Goal: Communication & Community: Answer question/provide support

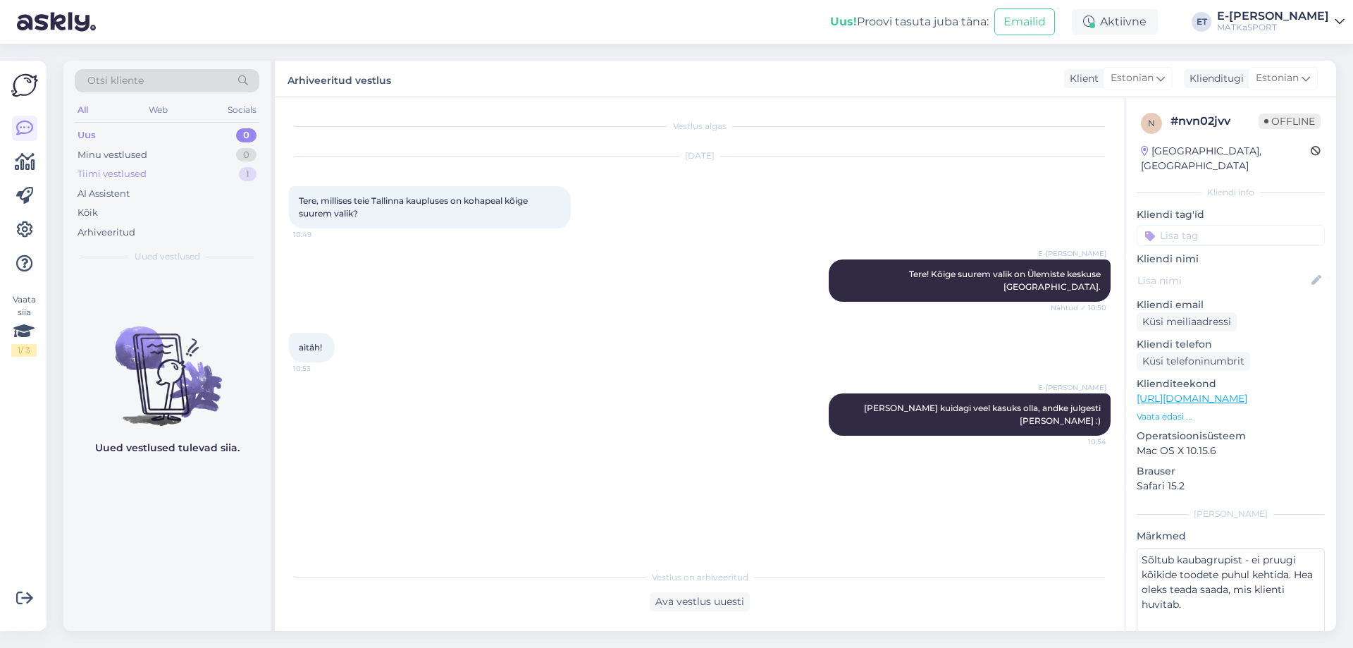
click at [117, 173] on div "Tiimi vestlused" at bounding box center [112, 174] width 69 height 14
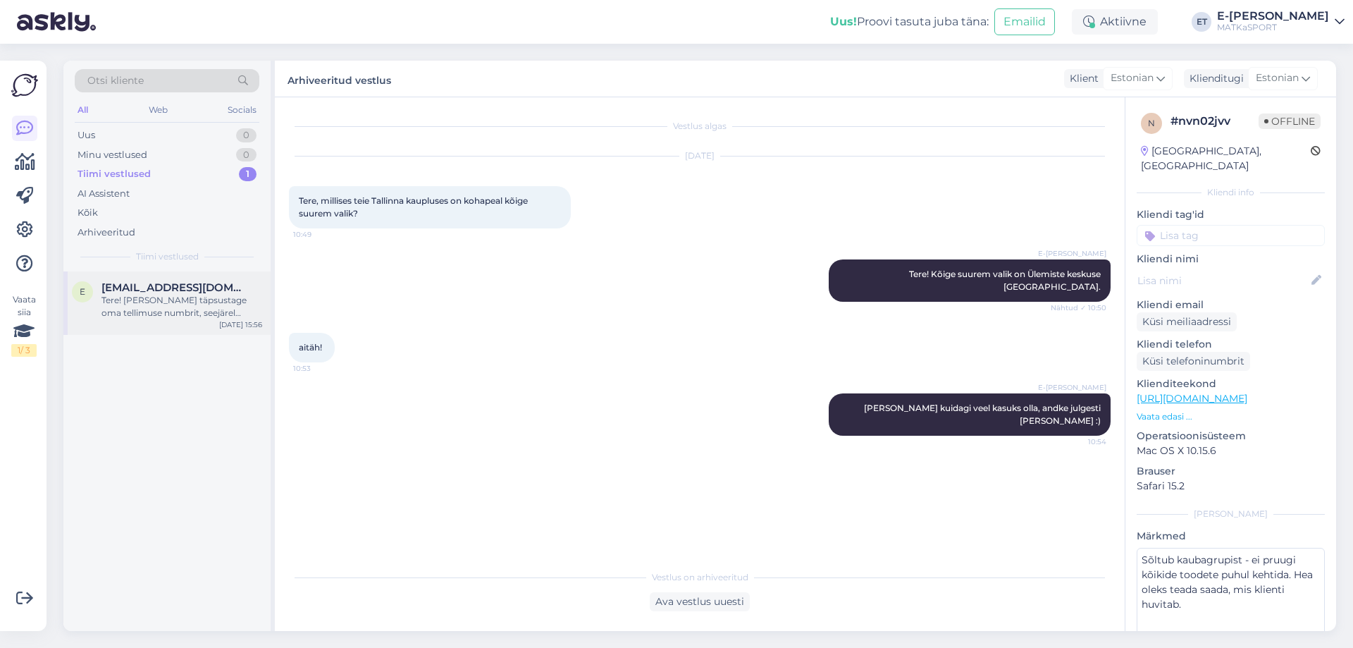
click at [149, 309] on div "Tere! [PERSON_NAME] täpsustage oma tellimuse numbrit, seejärel saame täpsemalt …" at bounding box center [182, 306] width 161 height 25
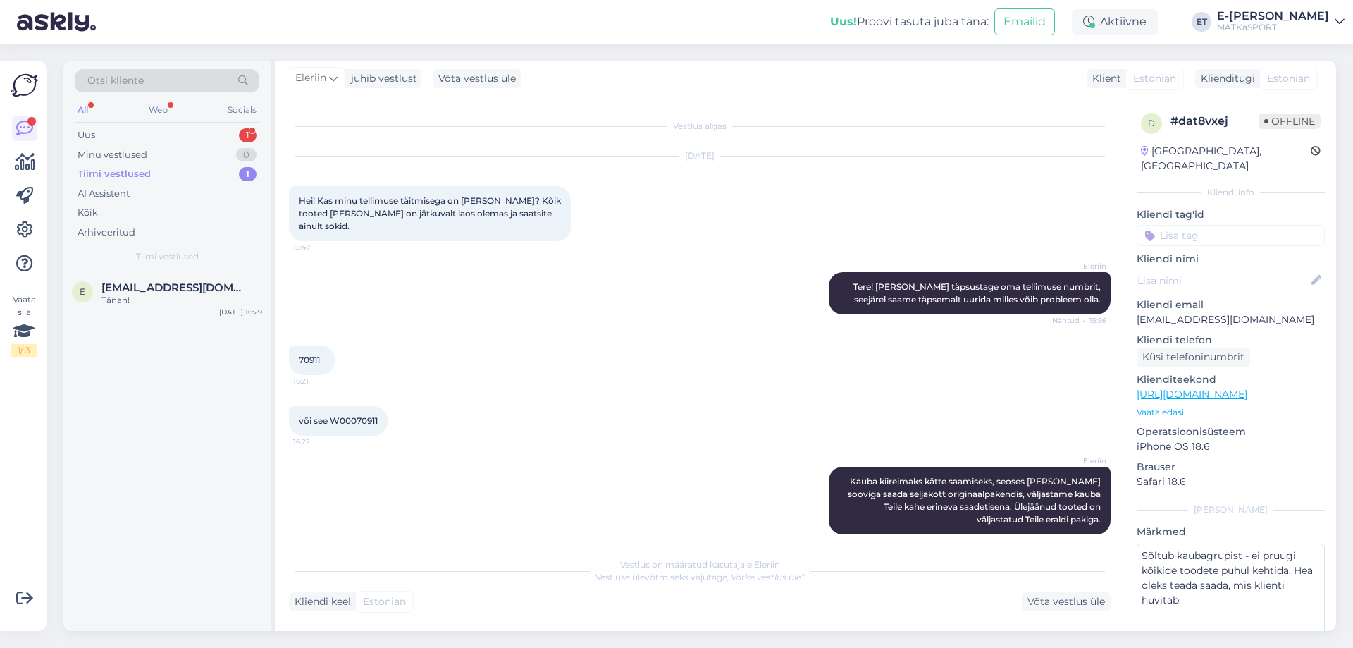
scroll to position [328, 0]
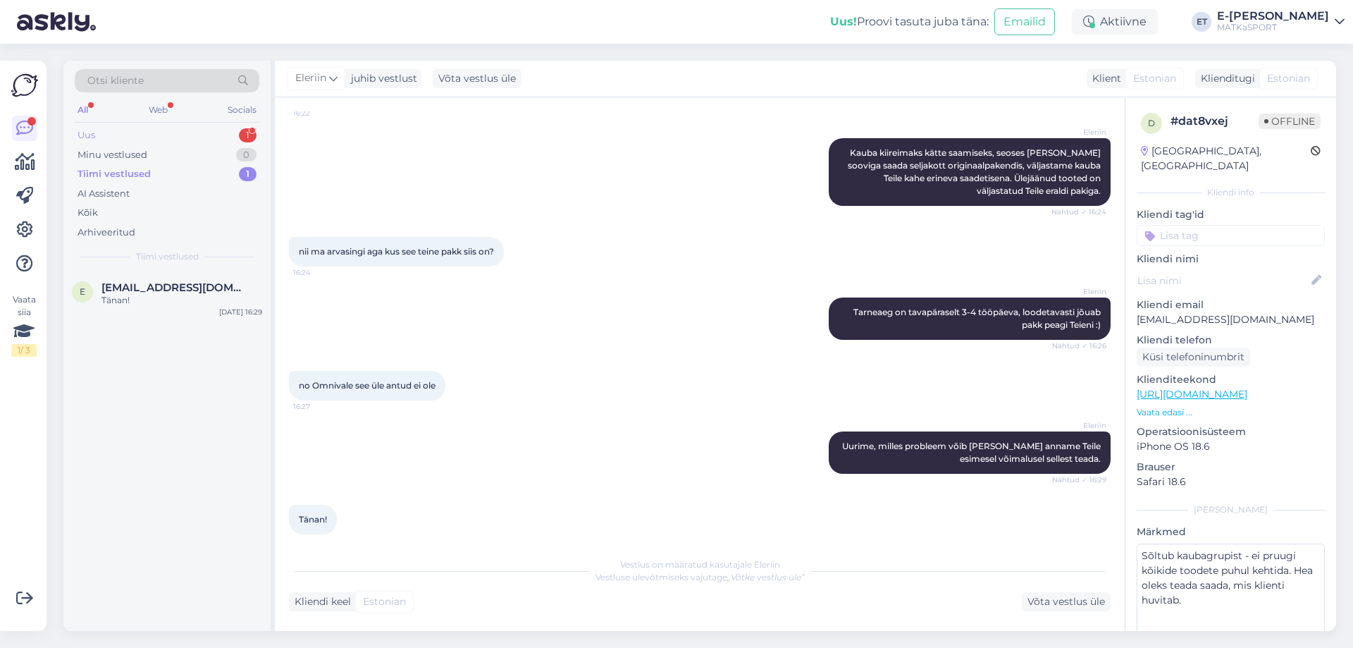
click at [142, 133] on div "Uus 1" at bounding box center [167, 135] width 185 height 20
click at [164, 302] on div "Spedite in [GEOGRAPHIC_DATA] una tenda?grazie" at bounding box center [182, 306] width 161 height 25
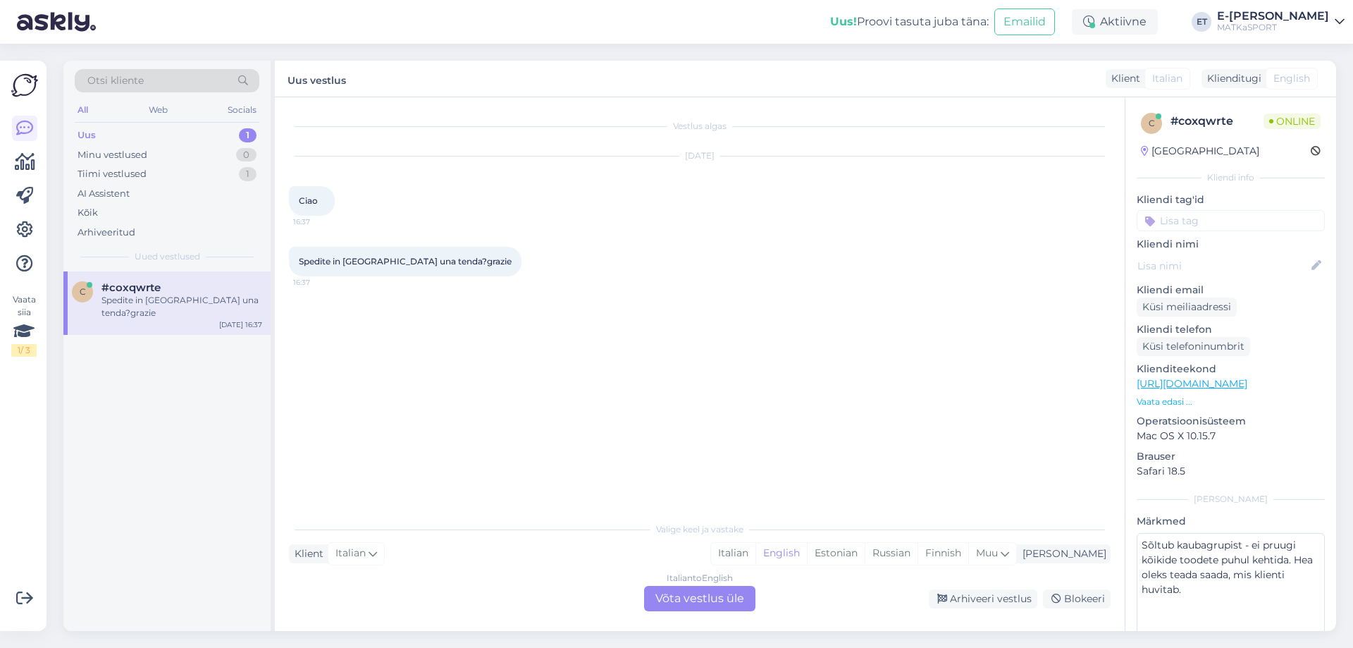
scroll to position [0, 0]
click at [865, 555] on div "Estonian" at bounding box center [836, 553] width 58 height 21
click at [710, 600] on div "Italian to Estonian Võta vestlus üle" at bounding box center [699, 598] width 111 height 25
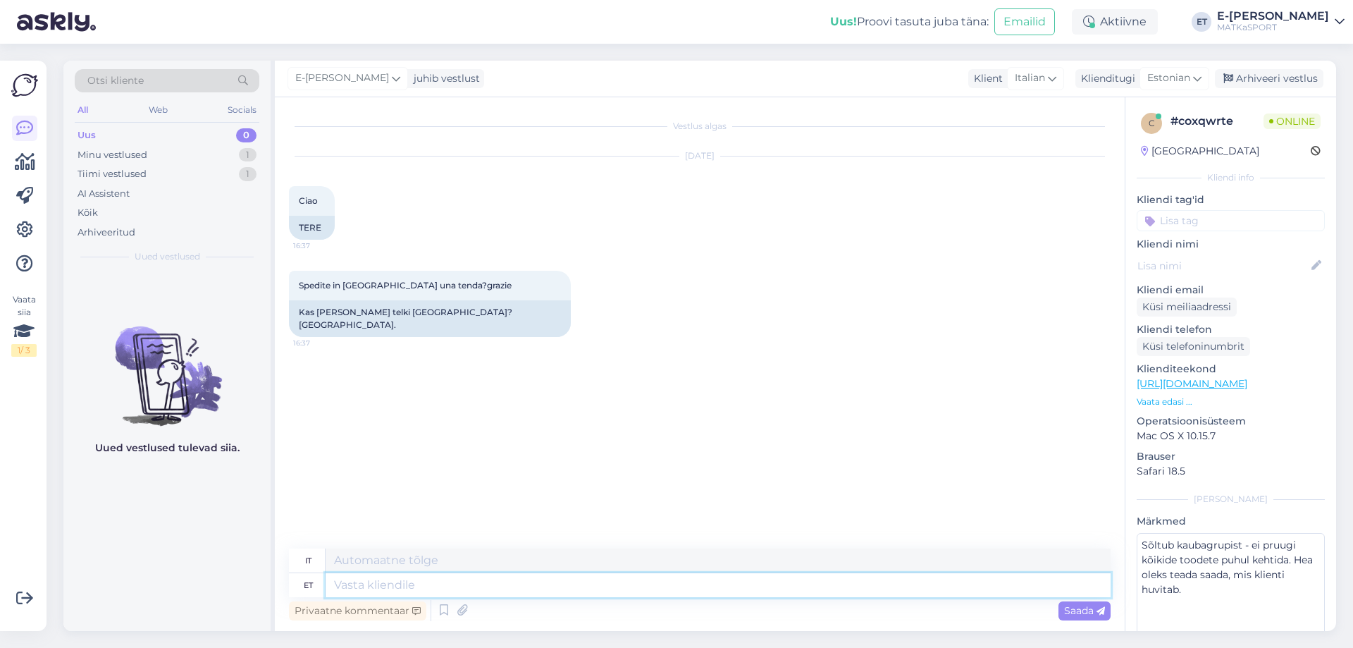
click at [412, 590] on textarea at bounding box center [718, 585] width 785 height 24
type textarea "Tere!"
type textarea "Ciao!"
type textarea "Tere! [GEOGRAPHIC_DATA]"
type textarea "Ciao! Opzioni di consegna"
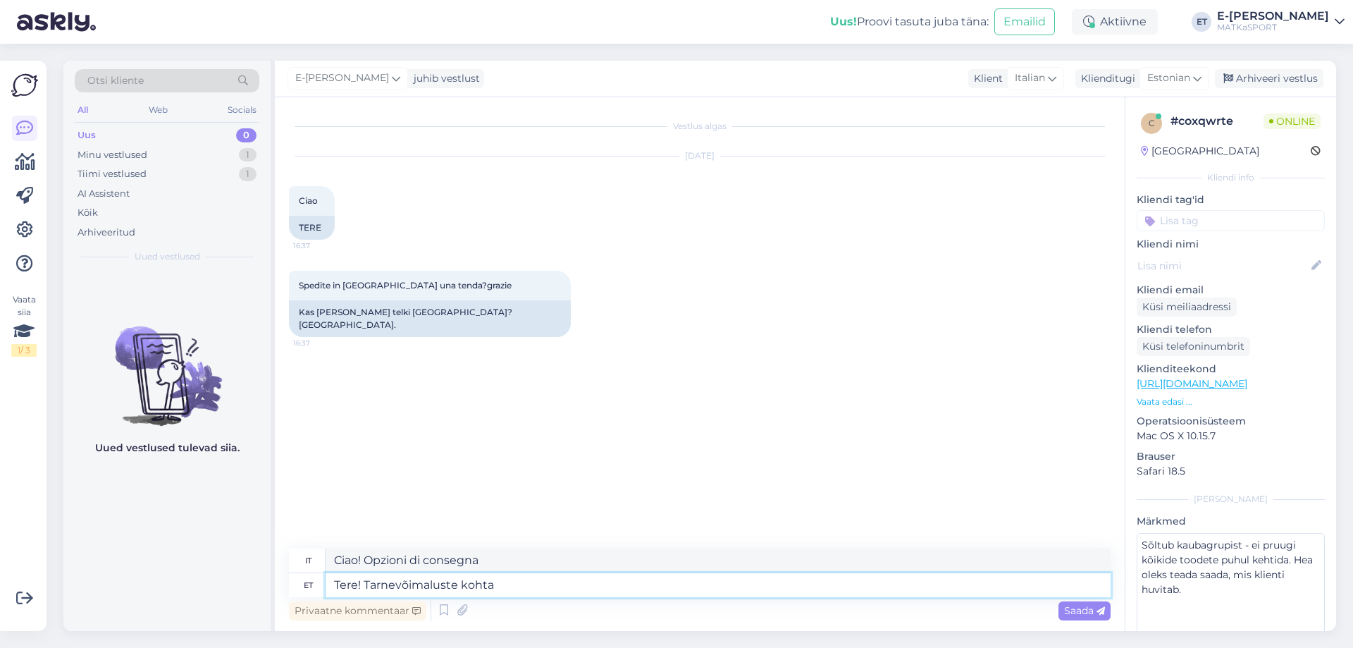
type textarea "Tere! Tarnevõimaluste kohta"
type textarea "Ciao! Informazioni sulle opzioni di consegna"
type textarea "Tere! Tarnevõimaluste kohta täpsema"
type textarea "Ciao! Ulteriori informazioni sulle opzioni di consegna"
type textarea "Tere! Tarnevõimaluste kohta täpsema info saamiseks"
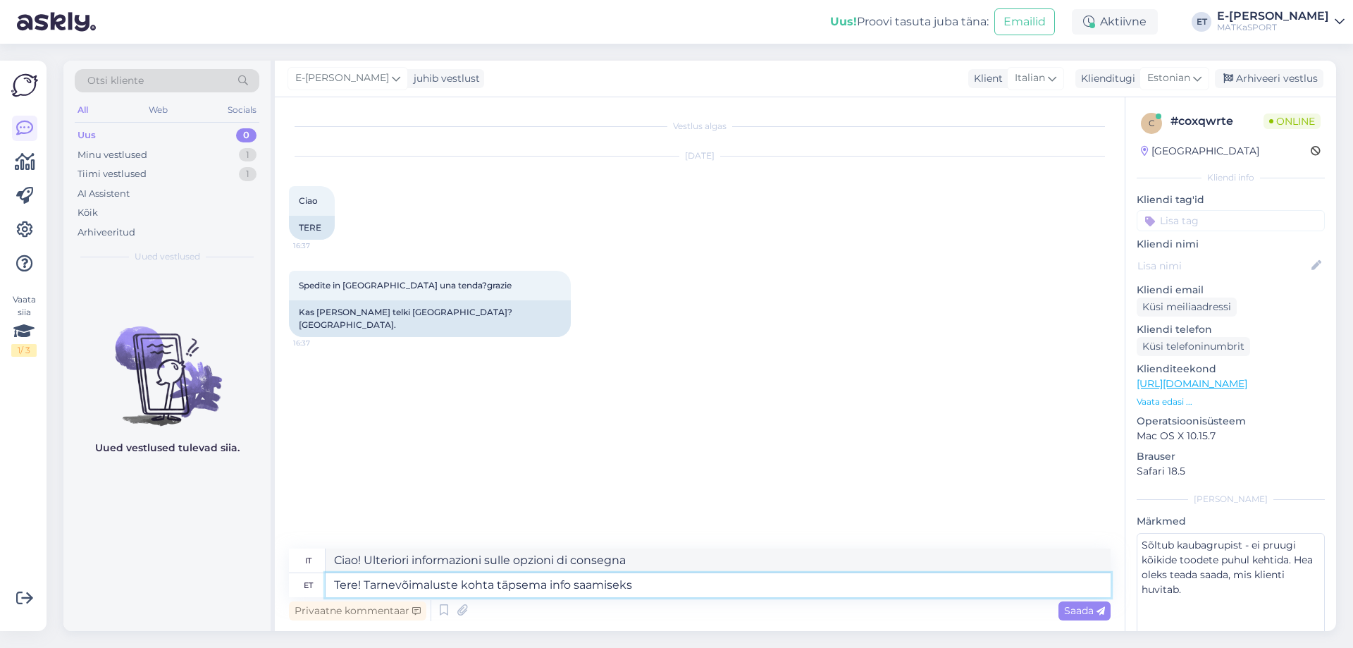
type textarea "Ciao! Per maggiori informazioni sulle opzioni di consegna"
type textarea "Tere! Tarnevõimaluste kohta täpsema info saamiseks palun k"
type textarea "Ciao! Per maggiori informazioni sulle opzioni di consegna, per favore"
type textarea "Tere! Tarnevõimaluste kohta täpsema info saamiseks palun kirjutage"
type textarea "Ciao! Per maggiori informazioni sulle opzioni di consegna, scrivi a"
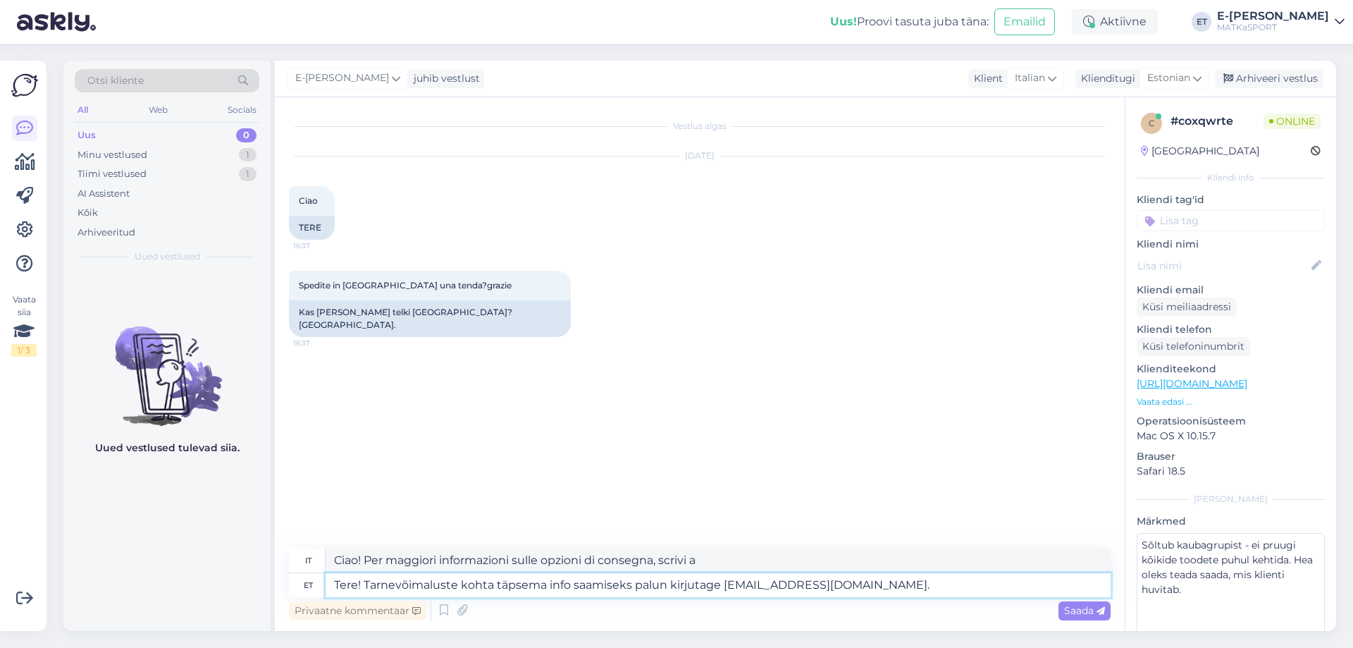
type textarea "Tere! Tarnevõimaluste kohta täpsema info saamiseks palun kirjutage [EMAIL_ADDRE…"
type textarea "Ciao! Per maggiori informazioni sulle opzioni di consegna, scrivi a [EMAIL_ADDR…"
type textarea "Tere! Tarnevõimaluste kohta täpsema info saamiseks palun kirjutage [EMAIL_ADDRE…"
type textarea "Ciao! Per maggiori informazioni sulle opzioni di consegna, scrivi a [EMAIL_ADDR…"
type textarea "Tere! Tarnevõimaluste kohta täpsema info saamiseks palun kirjutage [EMAIL_ADDRE…"
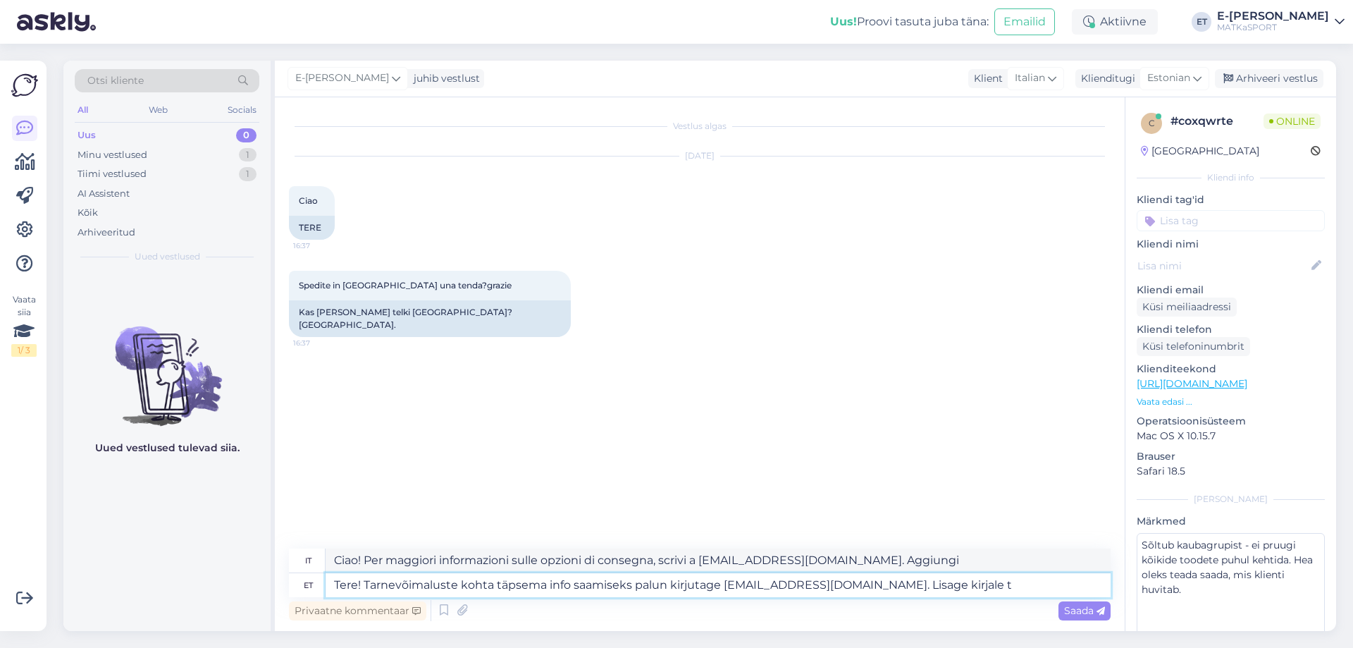
type textarea "Ciao! Per maggiori informazioni sulle opzioni di consegna, scrivi a [EMAIL_ADDR…"
type textarea "Tere! Tarnevõimaluste kohta täpsema info saamiseks palun kirjutage [EMAIL_ADDRE…"
type textarea "Ciao! Per maggiori informazioni sulle opzioni di consegna, scrivi a [EMAIL_ADDR…"
type textarea "Tere! Tarnevõimaluste kohta täpsema info saamiseks palun kirjutage [EMAIL_ADDRE…"
type textarea "Ciao! Per maggiori informazioni sulle opzioni di consegna, scrivi a [EMAIL_ADDR…"
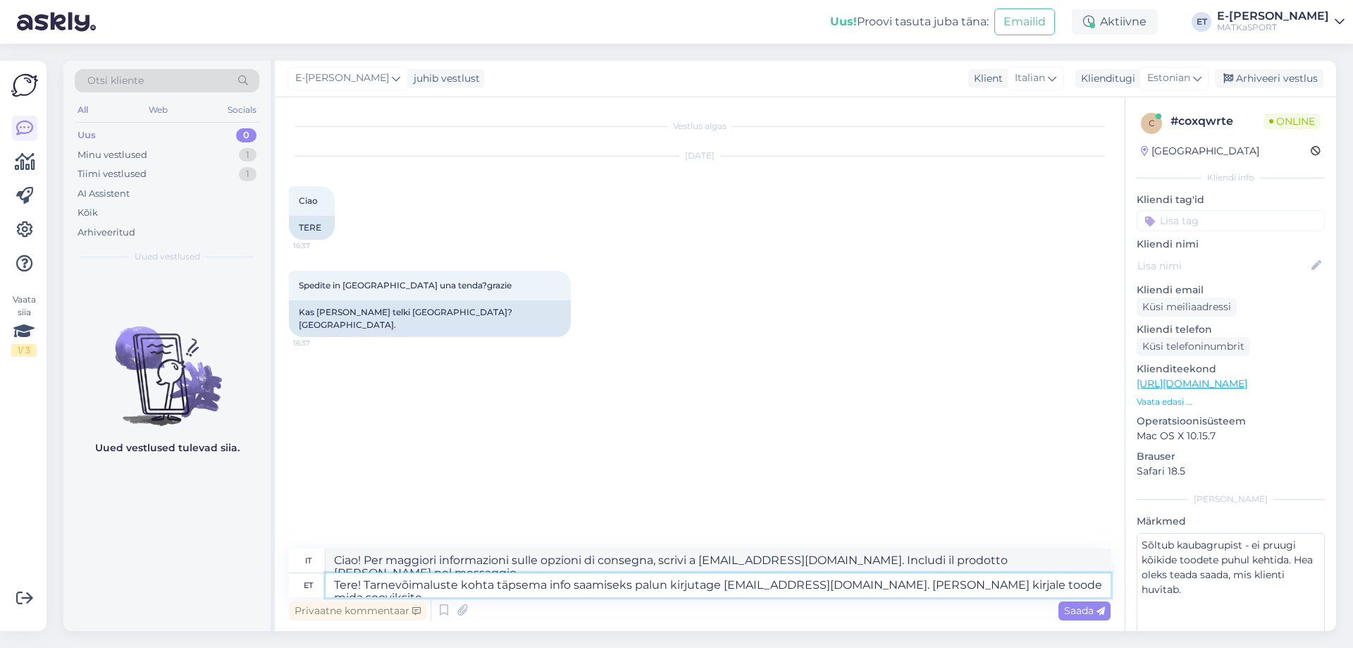
type textarea "Tere! Tarnevõimaluste kohta täpsema info saamiseks palun kirjutage [EMAIL_ADDRE…"
type textarea "Ciao! Per maggiori informazioni sulle opzioni di consegna, scrivi a [EMAIL_ADDR…"
type textarea "Tere! Tarnevõimaluste kohta täpsema info saamiseks palun kirjutage [EMAIL_ADDRE…"
type textarea "Ciao! Per maggiori informazioni sulle opzioni di consegna, scrivi a [EMAIL_ADDR…"
type textarea "Tere! Tarnevõimaluste kohta täpsema info saamiseks palun kirjutage [EMAIL_ADDRE…"
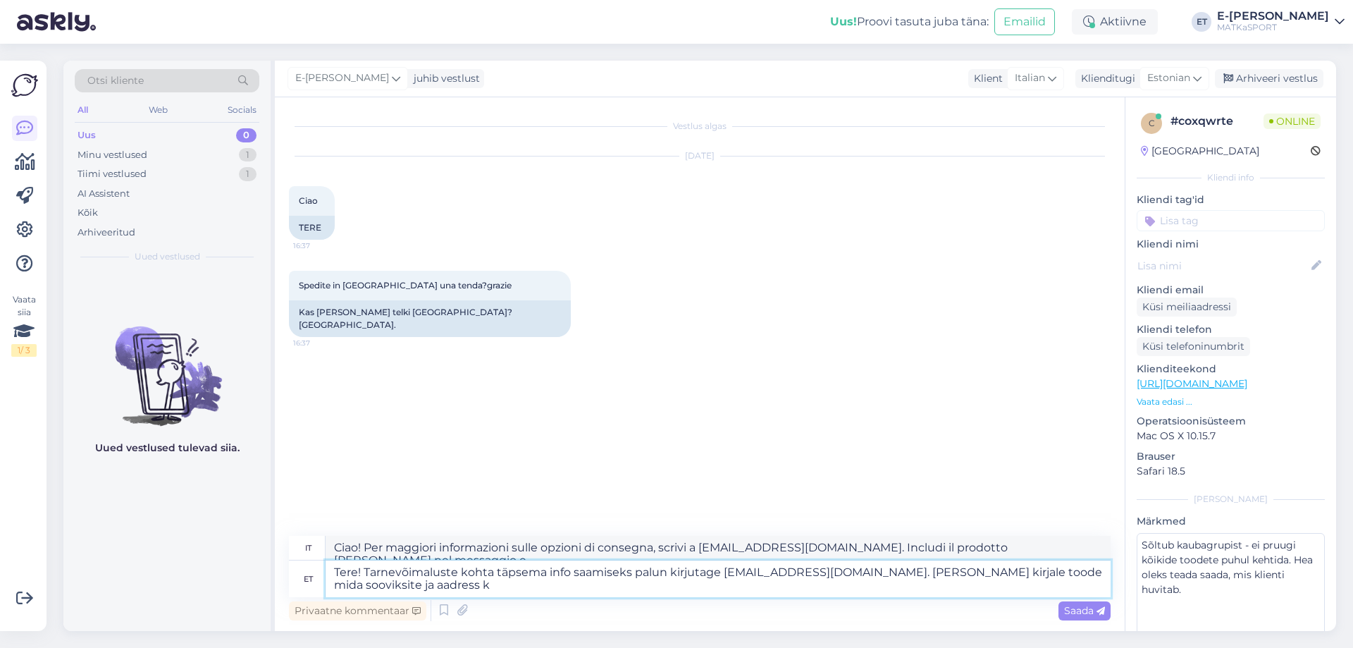
type textarea "Ciao! Per maggiori informazioni sulle opzioni di consegna, scrivi a [EMAIL_ADDR…"
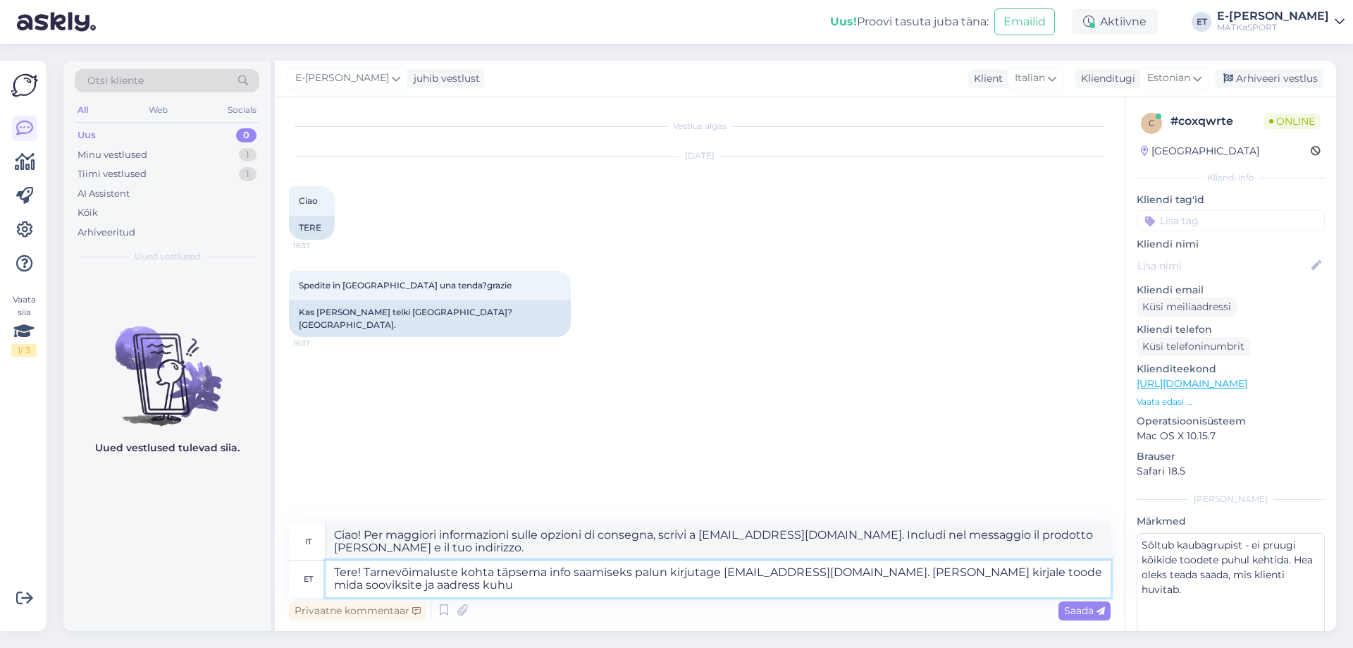
type textarea "Tere! Tarnevõimaluste kohta täpsema info saamiseks palun kirjutage [EMAIL_ADDRE…"
type textarea "Ciao! Per maggiori informazioni sulle opzioni di consegna, scrivi a [EMAIL_ADDR…"
type textarea "Tere! Tarnevõimaluste kohta täpsema info saamiseks palun kirjutage [EMAIL_ADDRE…"
type textarea "Ciao! Per maggiori informazioni sulle opzioni di consegna, scrivi a [EMAIL_ADDR…"
type textarea "Tere! Tarnevõimaluste kohta täpsema info saamiseks palun kirjutage [EMAIL_ADDRE…"
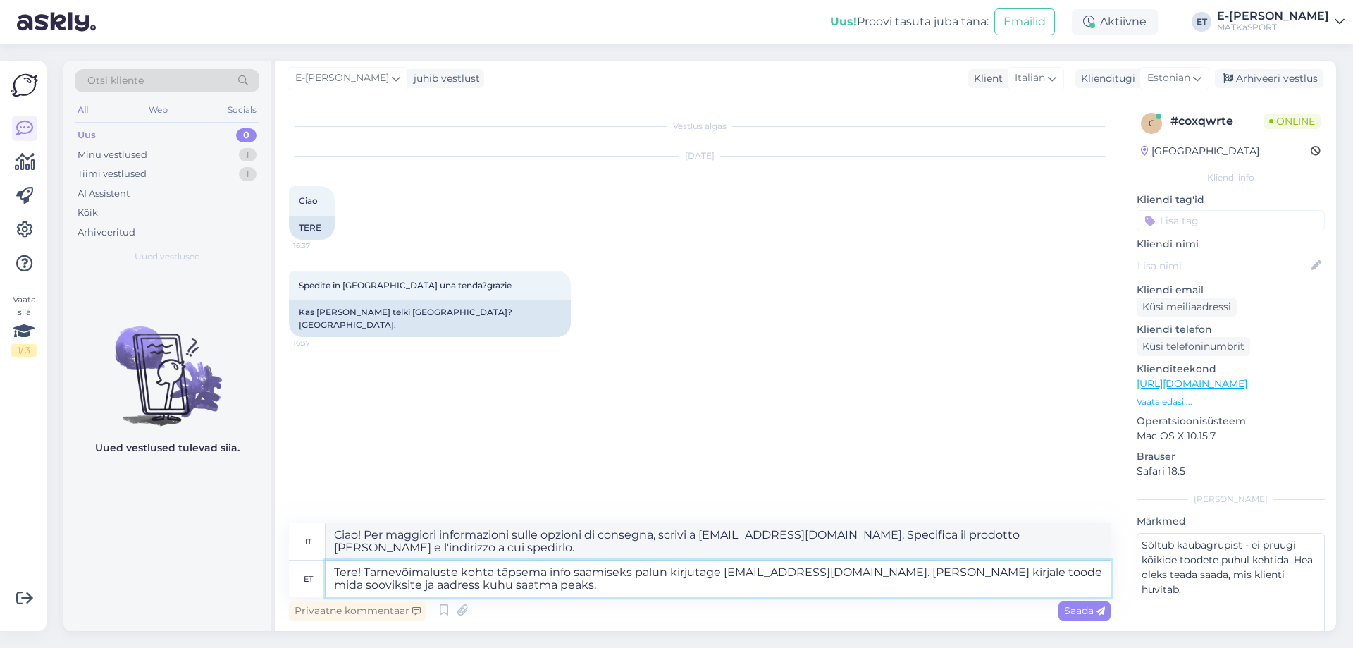
type textarea "Ciao! Per maggiori informazioni sulle opzioni di consegna, scrivi a [EMAIL_ADDR…"
type textarea "Tere! Tarnevõimaluste kohta täpsema info saamiseks palun kirjutage [EMAIL_ADDRE…"
type textarea "Ciao! Per maggiori informazioni sulle opzioni di consegna, scrivi a [EMAIL_ADDR…"
type textarea "Tere! Tarnevõimaluste kohta täpsema info saamiseks palun kirjutage [EMAIL_ADDRE…"
type textarea "Ciao! Per maggiori informazioni sulle opzioni di consegna, scrivi a [EMAIL_ADDR…"
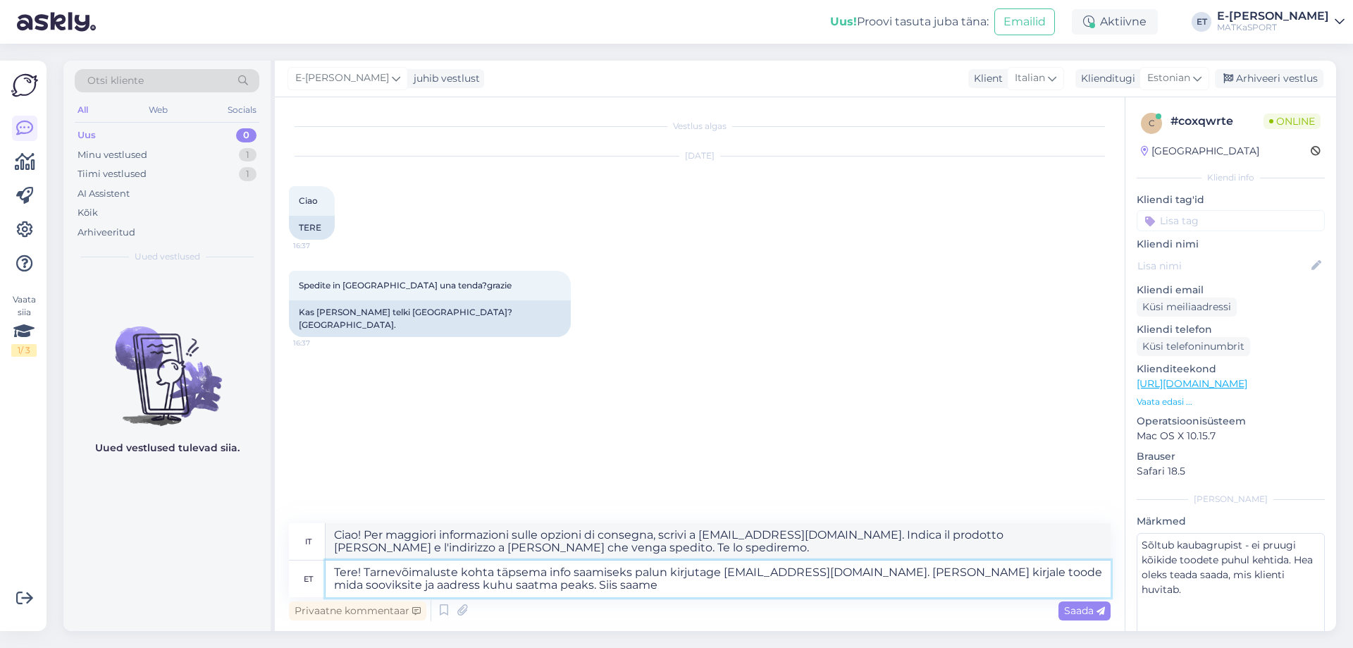
type textarea "Tere! Tarnevõimaluste kohta täpsema info saamiseks palun kirjutage [EMAIL_ADDRE…"
type textarea "Ciao! Per maggiori informazioni sulle opzioni di consegna, scrivi a [EMAIL_ADDR…"
type textarea "Tere! Tarnevõimaluste kohta täpsema info saamiseks palun kirjutage [EMAIL_ADDRE…"
type textarea "Ciao! Per maggiori informazioni sulle opzioni di consegna, scrivi a [EMAIL_ADDR…"
type textarea "Tere! Tarnevõimaluste kohta täpsema info saamiseks palun kirjutage [EMAIL_ADDRE…"
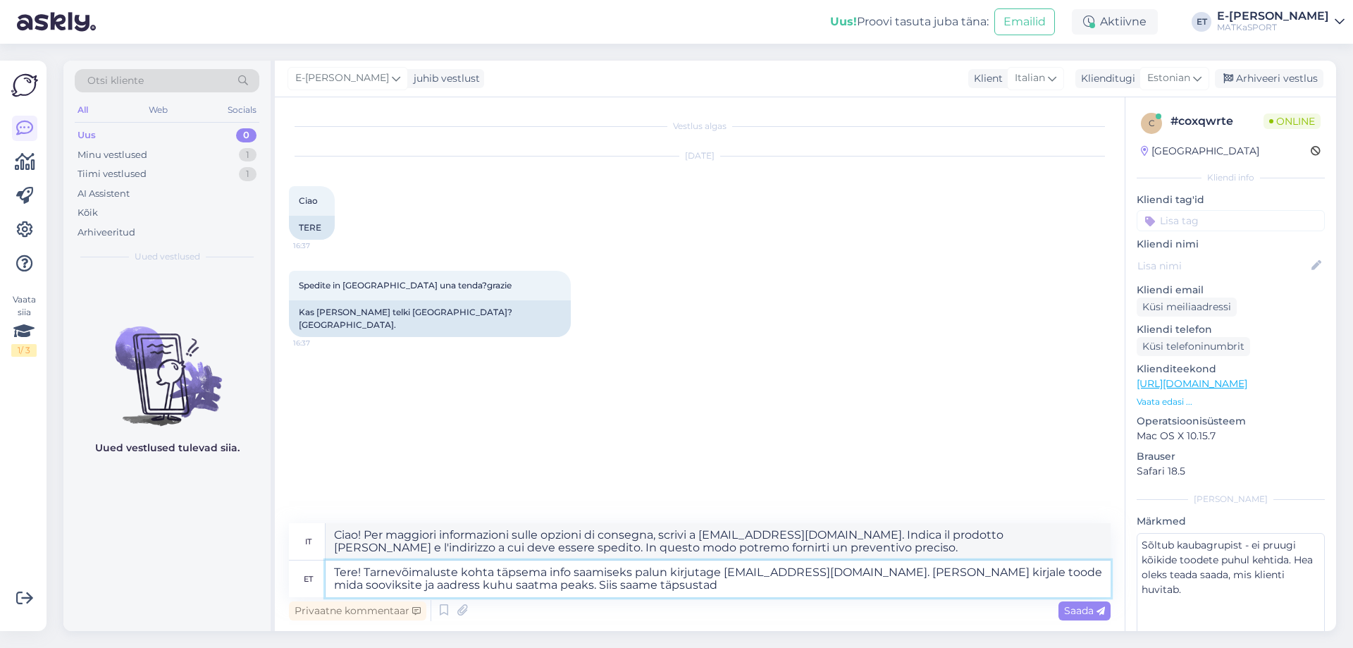
type textarea "Ciao! Per maggiori informazioni sulle opzioni di consegna, scrivi a [EMAIL_ADDR…"
type textarea "Tere! Tarnevõimaluste kohta täpsema info saamiseks palun kirjutage [EMAIL_ADDRE…"
type textarea "Ciao! Per maggiori informazioni sulle opzioni di consegna, scrivi a [EMAIL_ADDR…"
type textarea "Tere! Tarnevõimaluste kohta täpsema info saamiseks palun kirjutage [EMAIL_ADDRE…"
type textarea "Ciao! Per maggiori informazioni sulle opzioni di consegna, scrivi a [EMAIL_ADDR…"
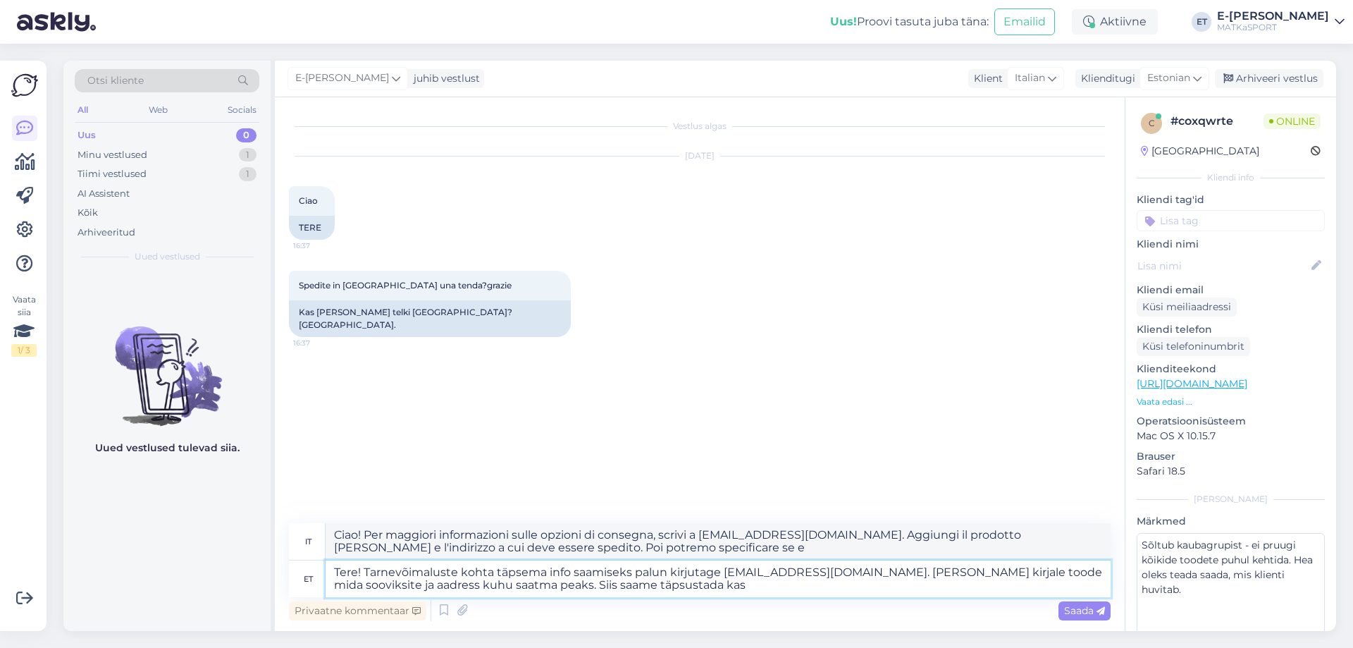
type textarea "Tere! Tarnevõimaluste kohta täpsema info saamiseks palun kirjutage [EMAIL_ADDRE…"
type textarea "Ciao! Per maggiori informazioni sulle opzioni di consegna, scrivi a [EMAIL_ADDR…"
type textarea "Tere! Tarnevõimaluste kohta täpsema info saamiseks palun kirjutage [EMAIL_ADDRE…"
type textarea "Ciao! Per maggiori informazioni sulle opzioni di consegna, scrivi a [EMAIL_ADDR…"
type textarea "Tere! Tarnevõimaluste kohta täpsema info saamiseks palun kirjutage [EMAIL_ADDRE…"
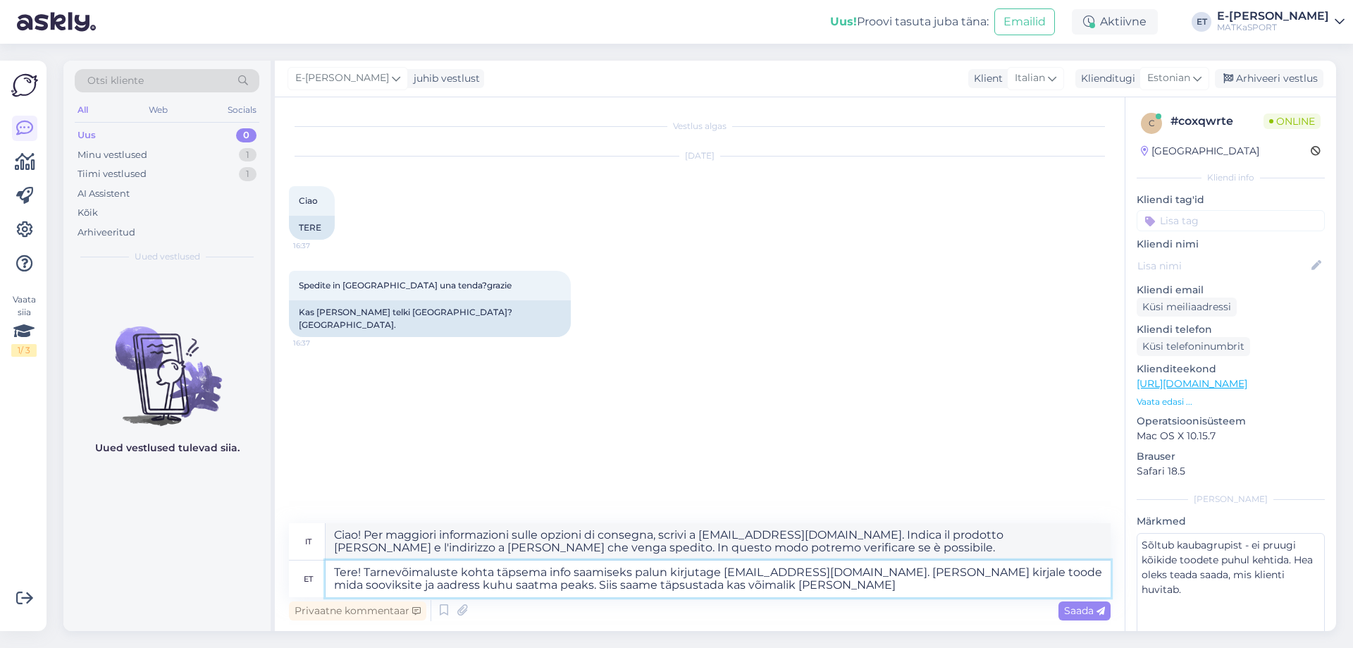
type textarea "Ciao! Per maggiori informazioni sulle opzioni di consegna, scrivi a [EMAIL_ADDR…"
type textarea "Tere! Tarnevõimaluste kohta täpsema info saamiseks palun kirjutage [EMAIL_ADDRE…"
type textarea "Ciao! Per maggiori informazioni sulle opzioni di consegna, scrivi a [EMAIL_ADDR…"
type textarea "Tere! Tarnevõimaluste kohta täpsema info saamiseks palun kirjutage [EMAIL_ADDRE…"
type textarea "Ciao! Per maggiori informazioni sulle opzioni di consegna, scrivi a [EMAIL_ADDR…"
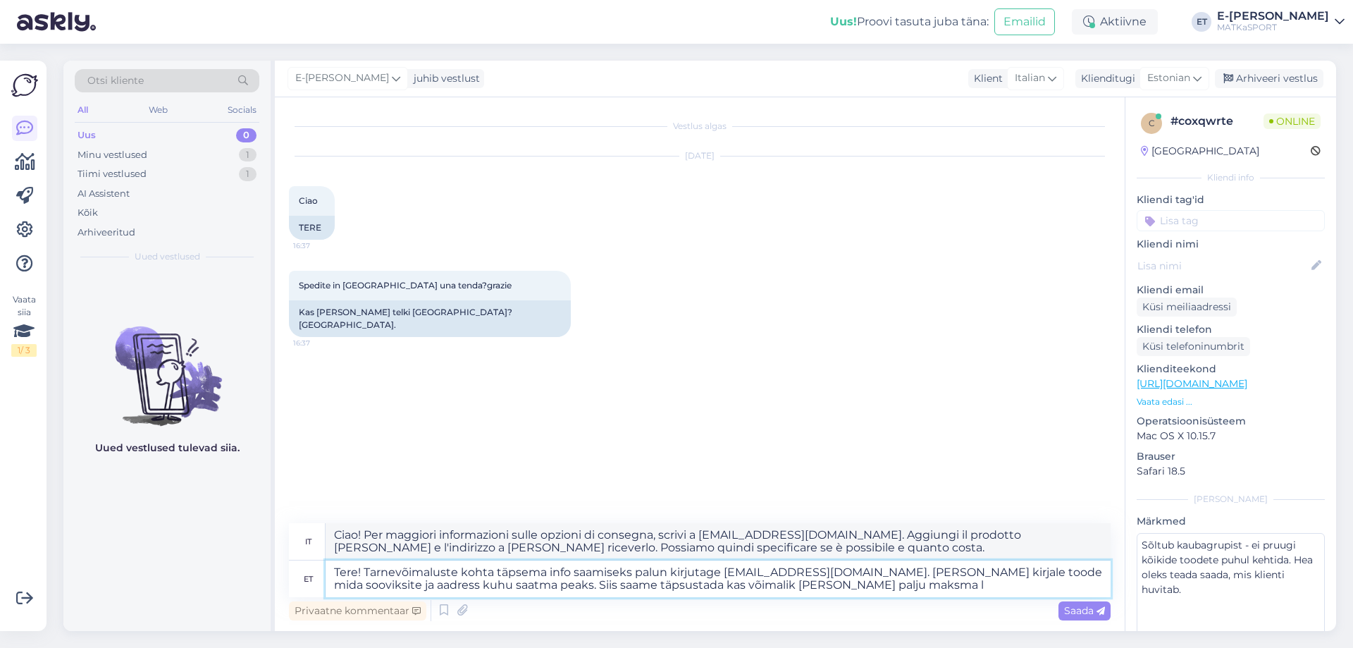
type textarea "Tere! Tarnevõimaluste kohta täpsema info saamiseks palun kirjutage [EMAIL_ADDRE…"
type textarea "Ciao! Per maggiori informazioni sulle opzioni di consegna, scrivi a [EMAIL_ADDR…"
type textarea "Tere! Tarnevõimaluste kohta täpsema info saamiseks palun kirjutage [EMAIL_ADDRE…"
type textarea "Ciao! Per maggiori informazioni sulle opzioni di consegna, scrivi a [EMAIL_ADDR…"
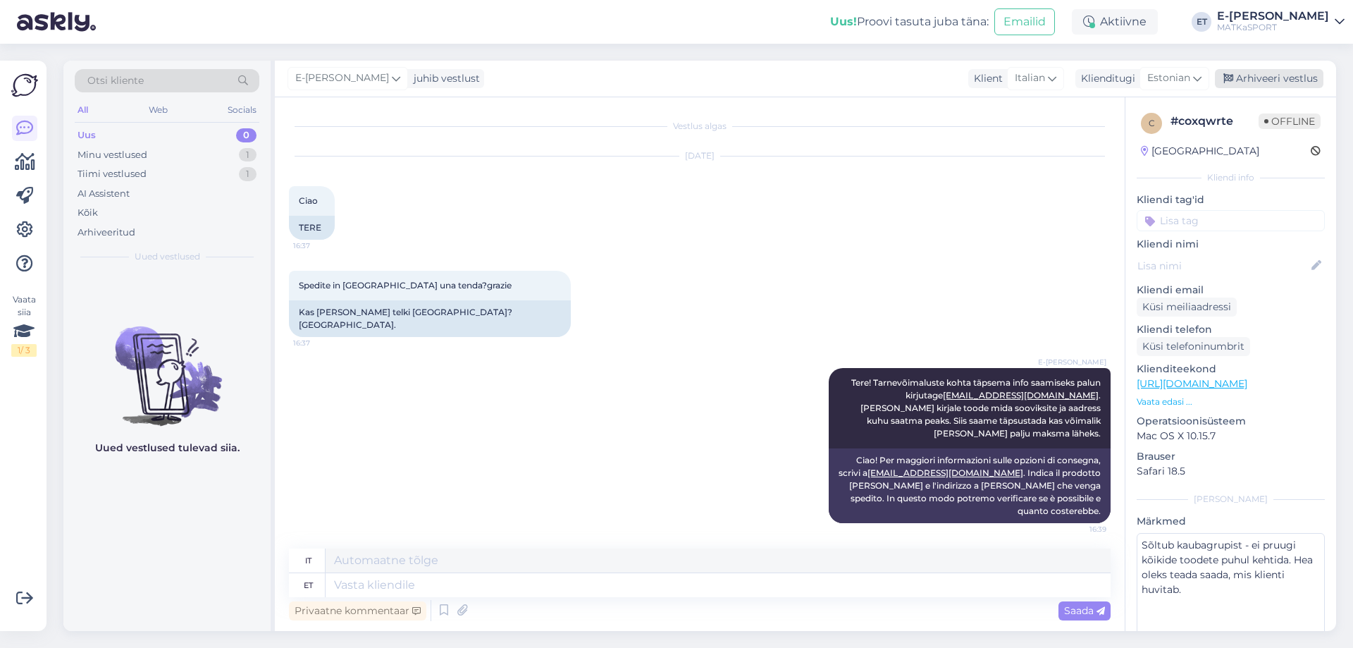
click at [1270, 82] on div "Arhiveeri vestlus" at bounding box center [1269, 78] width 109 height 19
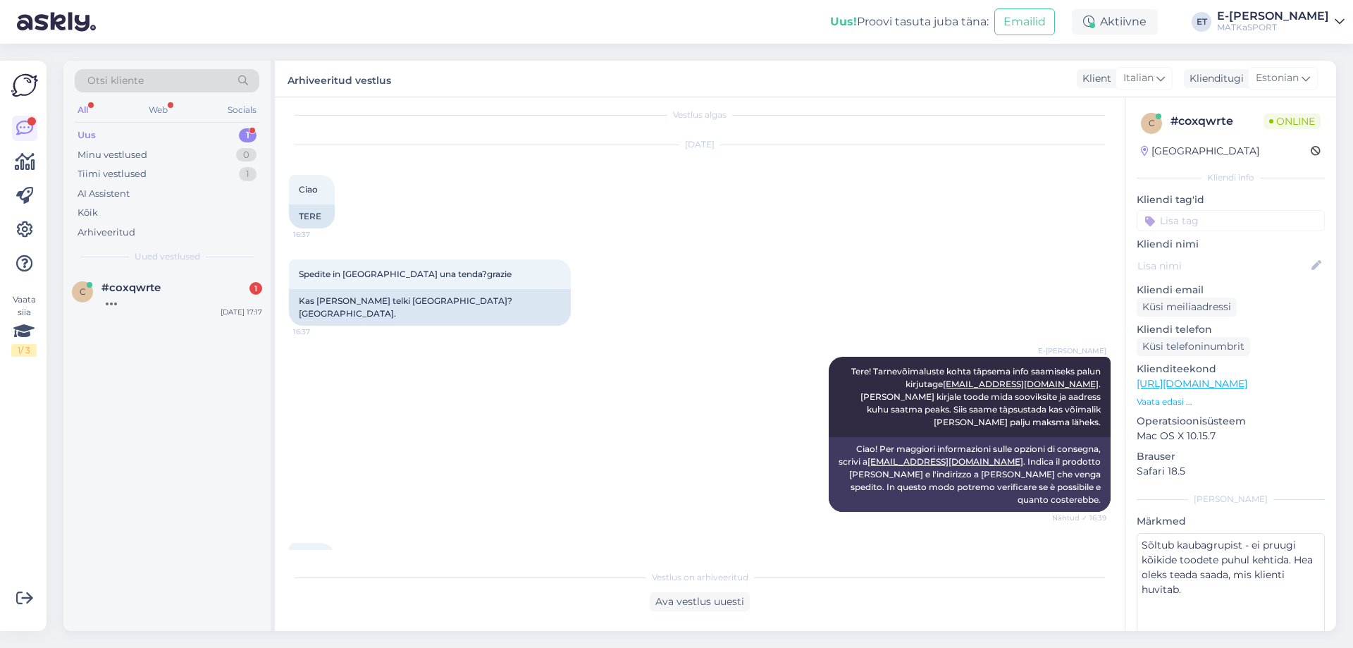
scroll to position [85, 0]
